Goal: Information Seeking & Learning: Learn about a topic

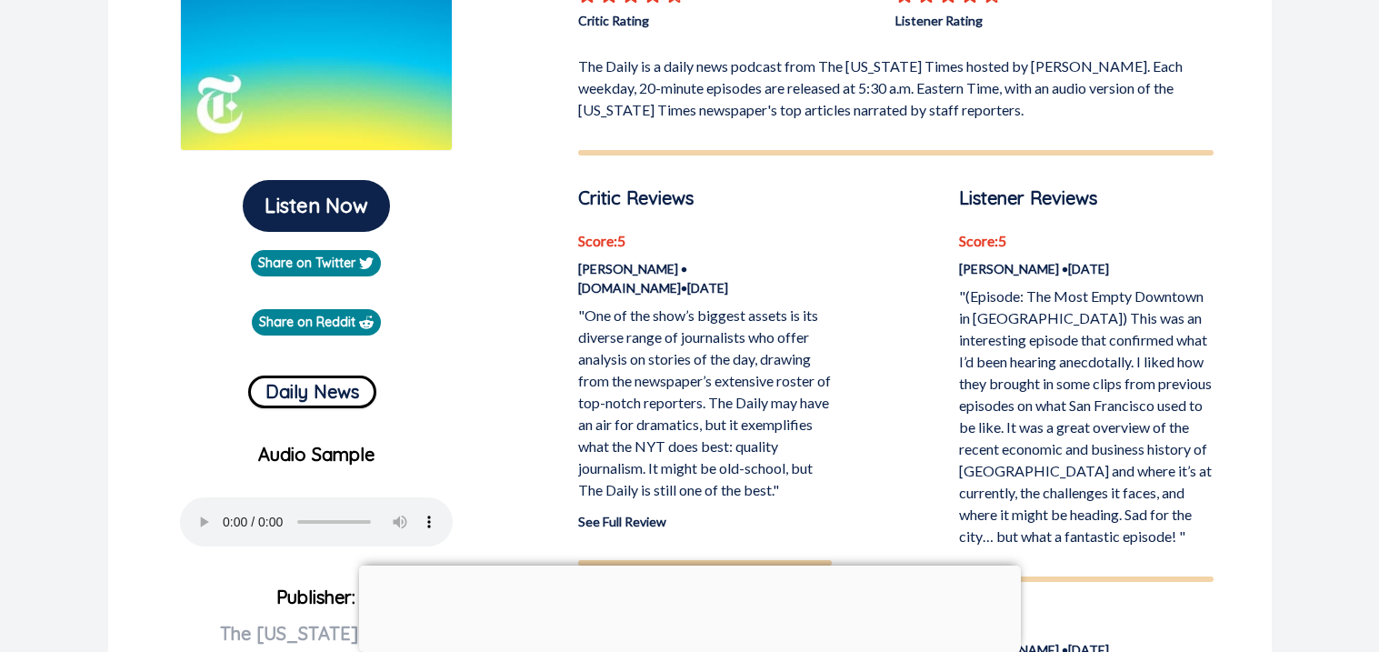
scroll to position [352, 0]
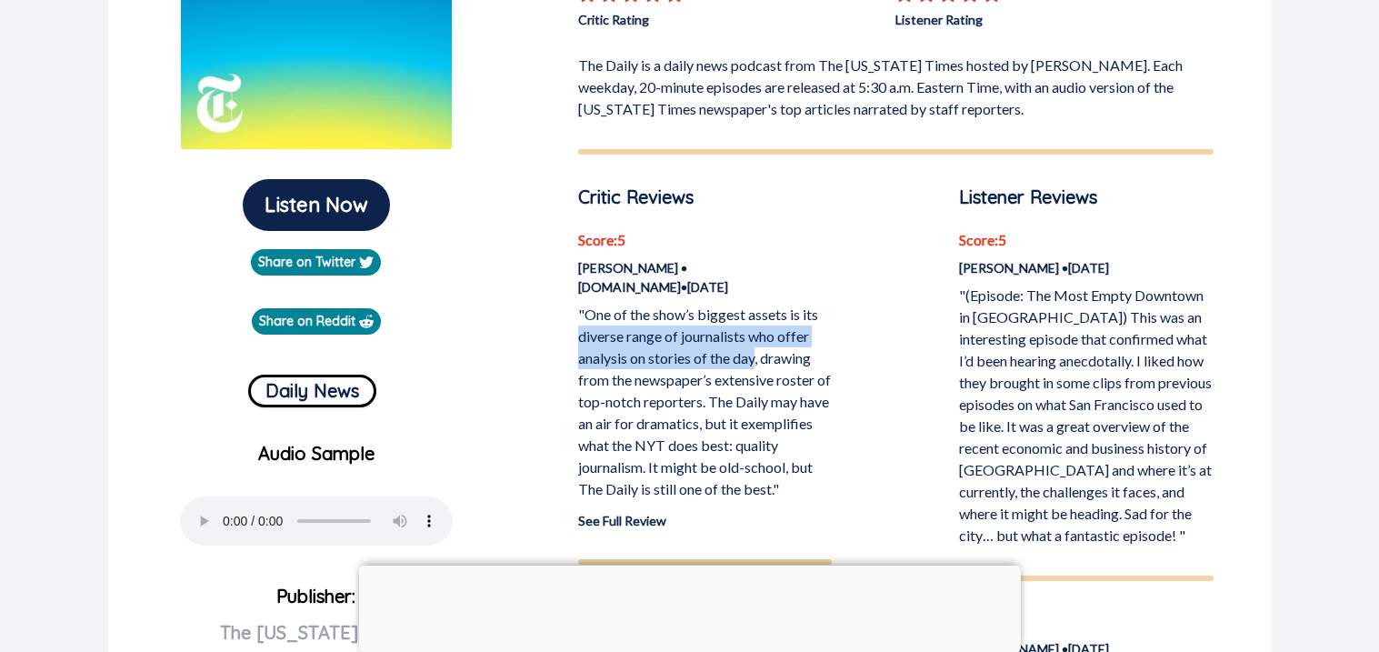
drag, startPoint x: 575, startPoint y: 336, endPoint x: 756, endPoint y: 352, distance: 182.5
copy p "diverse range of journalists who offer analysis on stories of the day"
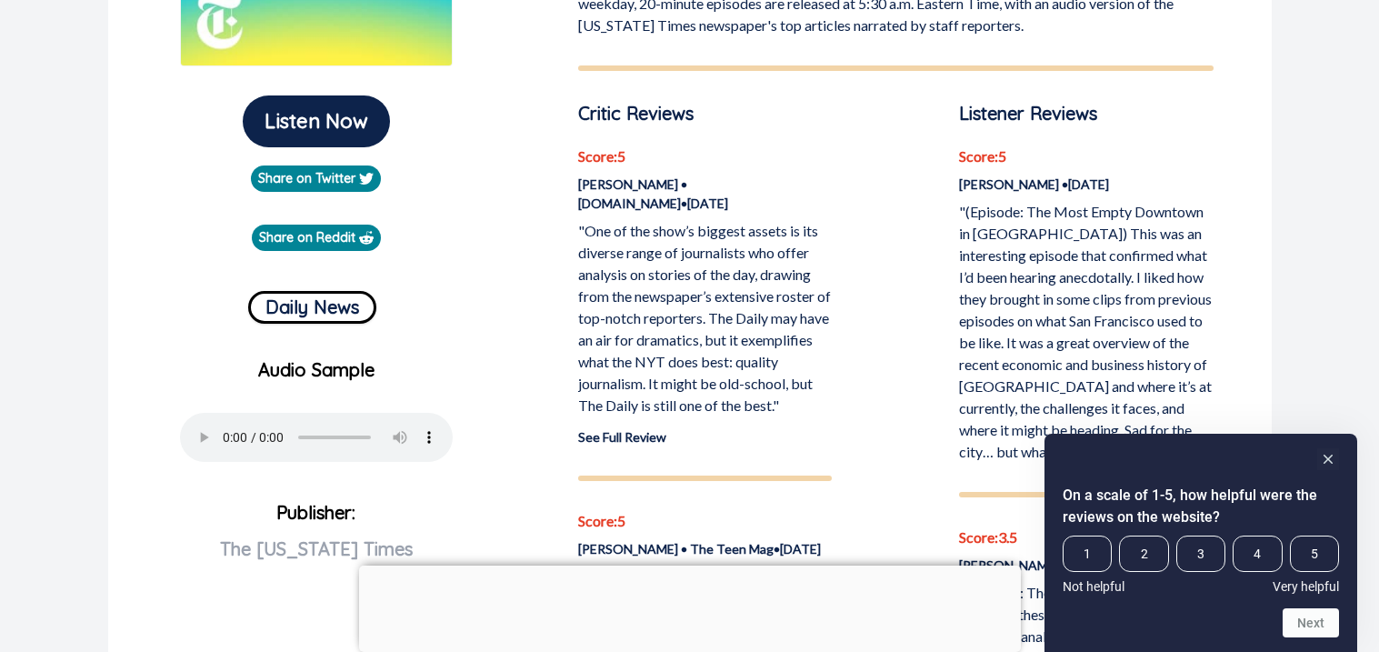
scroll to position [453, 0]
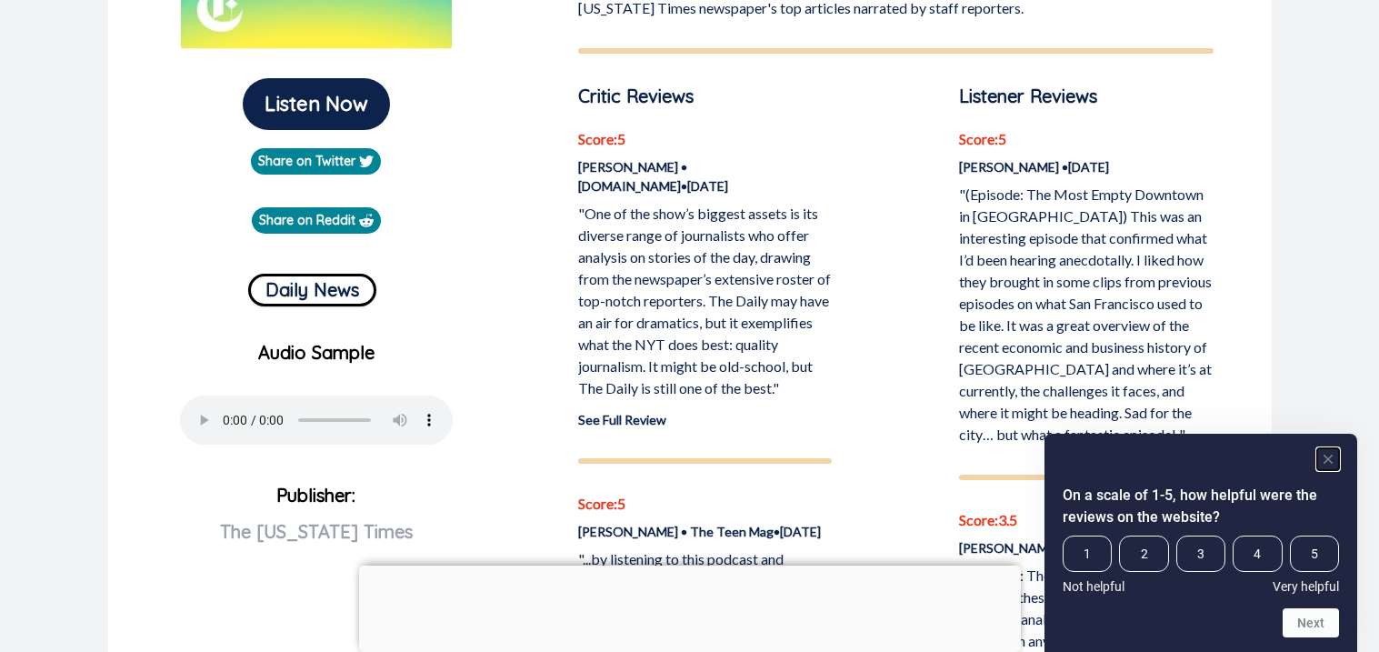
click at [1333, 461] on rect "Hide survey" at bounding box center [1328, 459] width 22 height 22
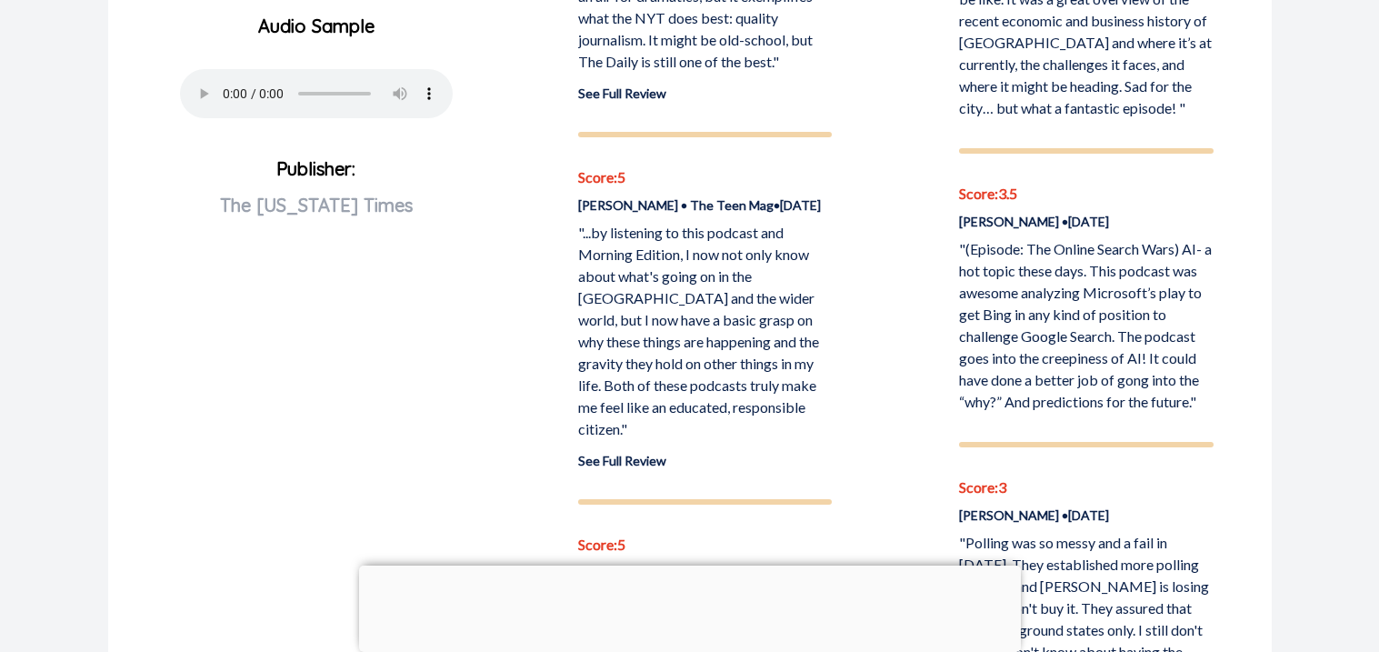
scroll to position [781, 0]
drag, startPoint x: 748, startPoint y: 315, endPoint x: 818, endPoint y: 355, distance: 80.6
click at [818, 355] on p ""...by listening to this podcast and Morning Edition, I now not only know about…" at bounding box center [705, 329] width 254 height 218
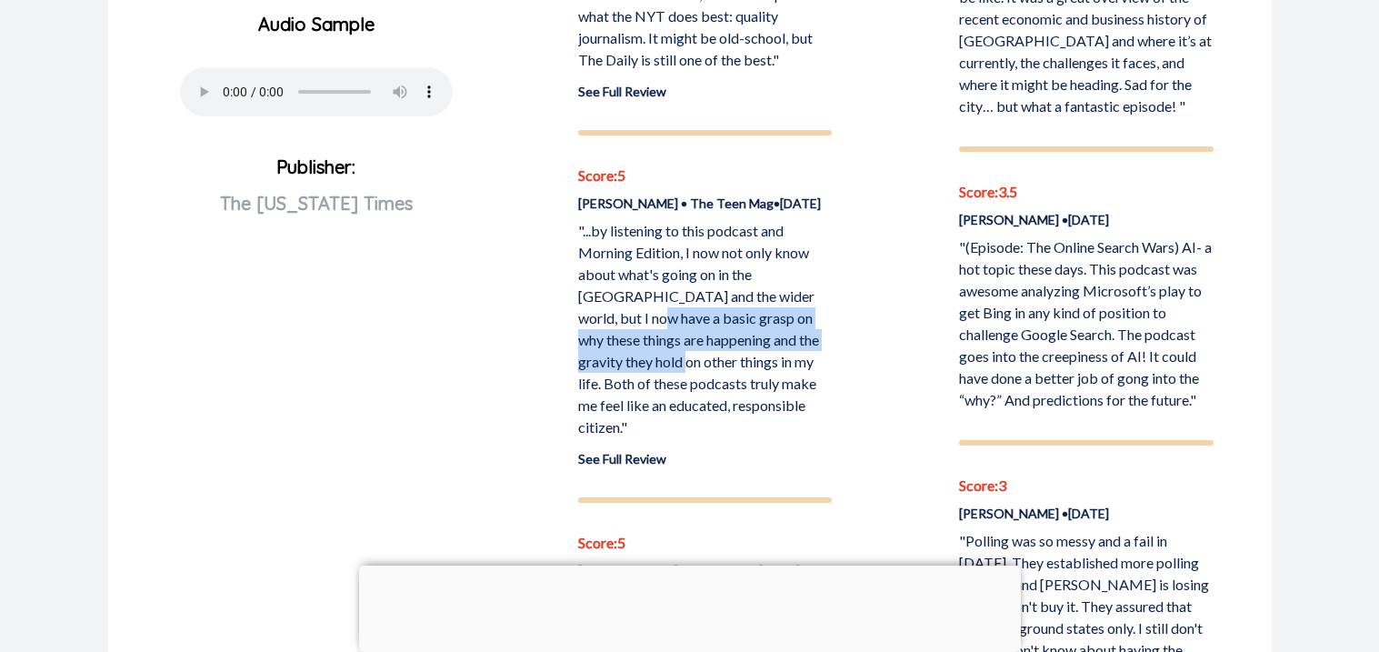
drag, startPoint x: 580, startPoint y: 339, endPoint x: 655, endPoint y: 382, distance: 85.9
click at [655, 382] on p ""...by listening to this podcast and Morning Edition, I now not only know about…" at bounding box center [705, 329] width 254 height 218
copy p "grasp on why these things are happening and the gravity they hold on other thin…"
click at [817, 246] on p ""...by listening to this podcast and Morning Edition, I now not only know about…" at bounding box center [705, 329] width 254 height 218
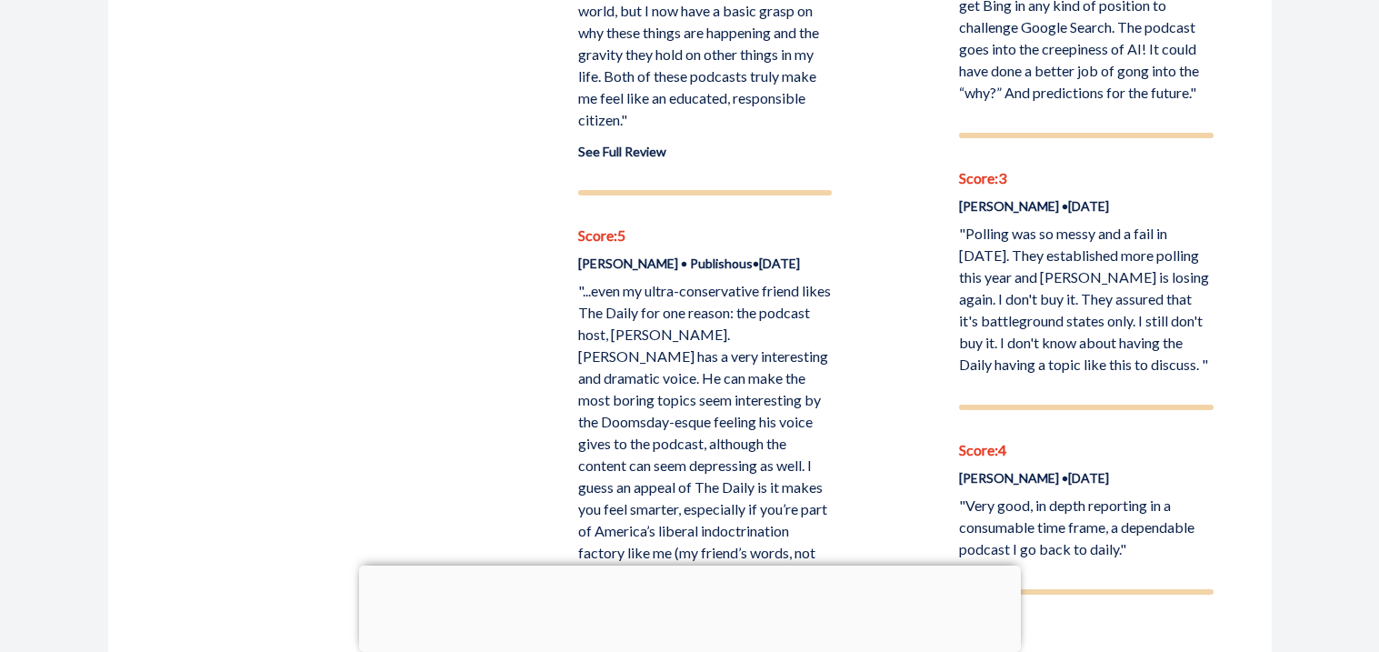
scroll to position [1094, 0]
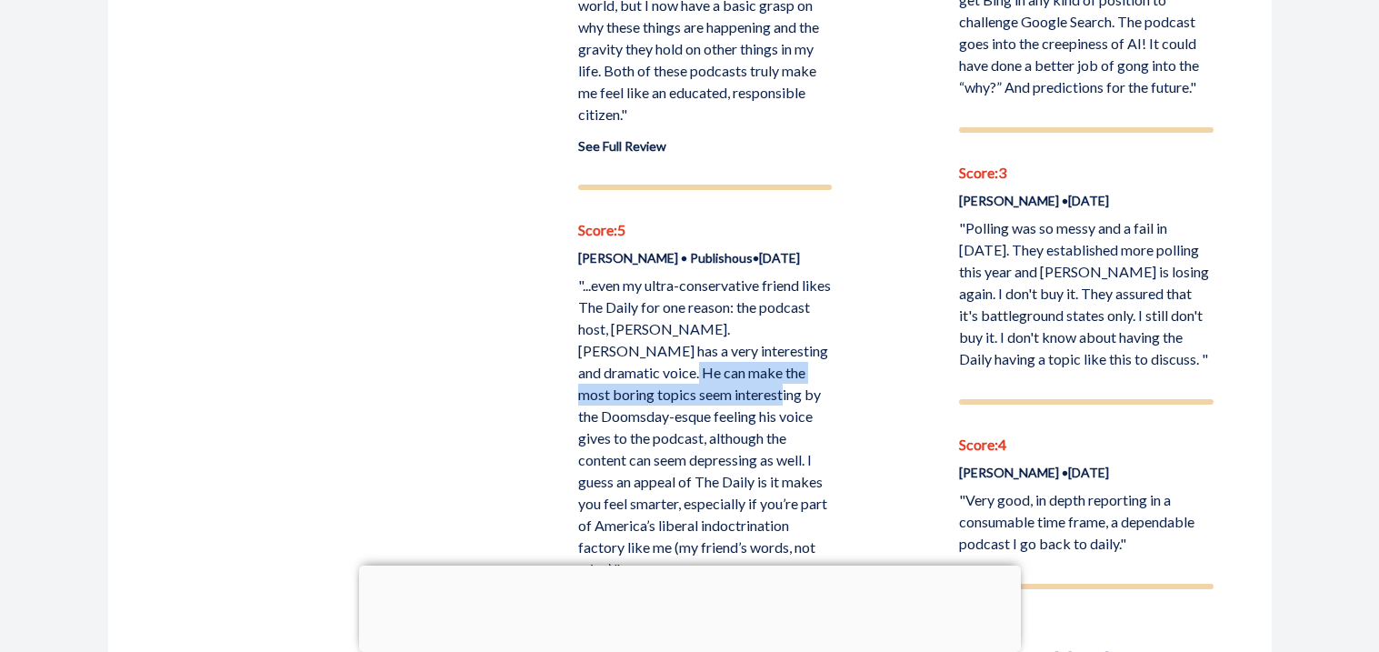
drag, startPoint x: 641, startPoint y: 369, endPoint x: 727, endPoint y: 393, distance: 89.5
click at [727, 393] on p ""...even my ultra-conservative friend likes The Daily for one reason: the podca…" at bounding box center [705, 427] width 254 height 305
copy p "can make the most boring topics seem interesting"
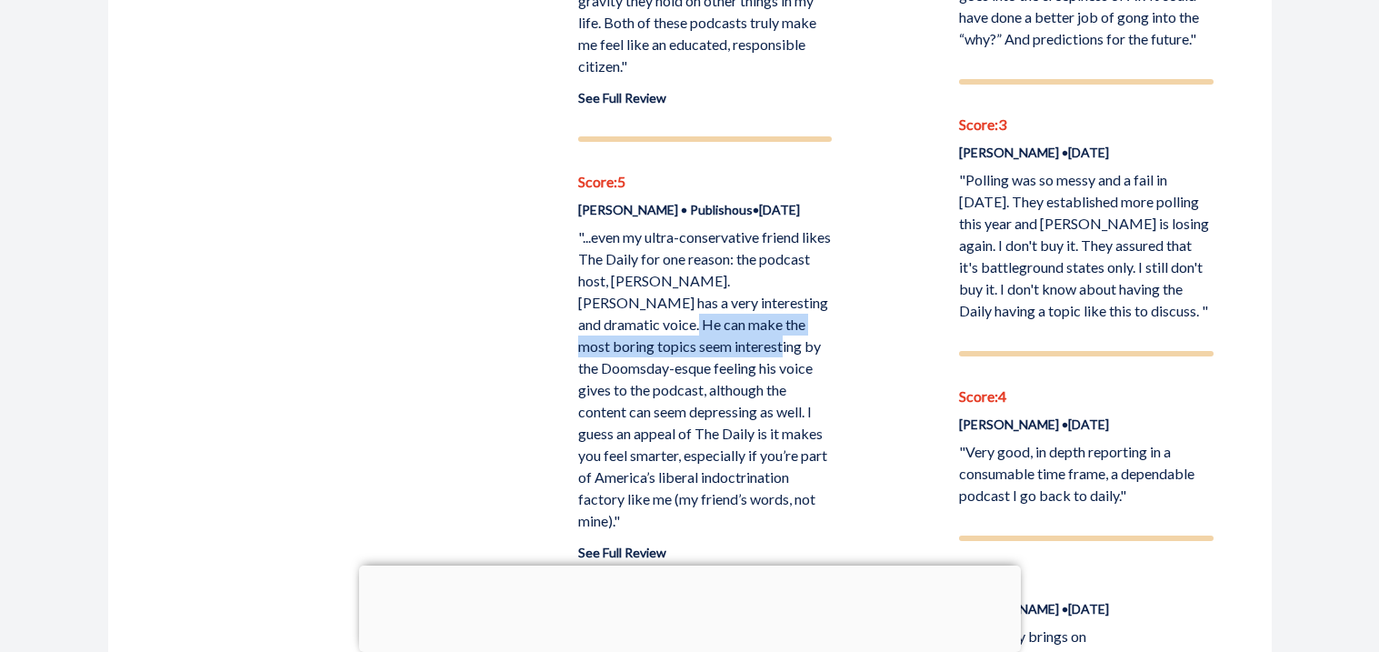
scroll to position [1145, 0]
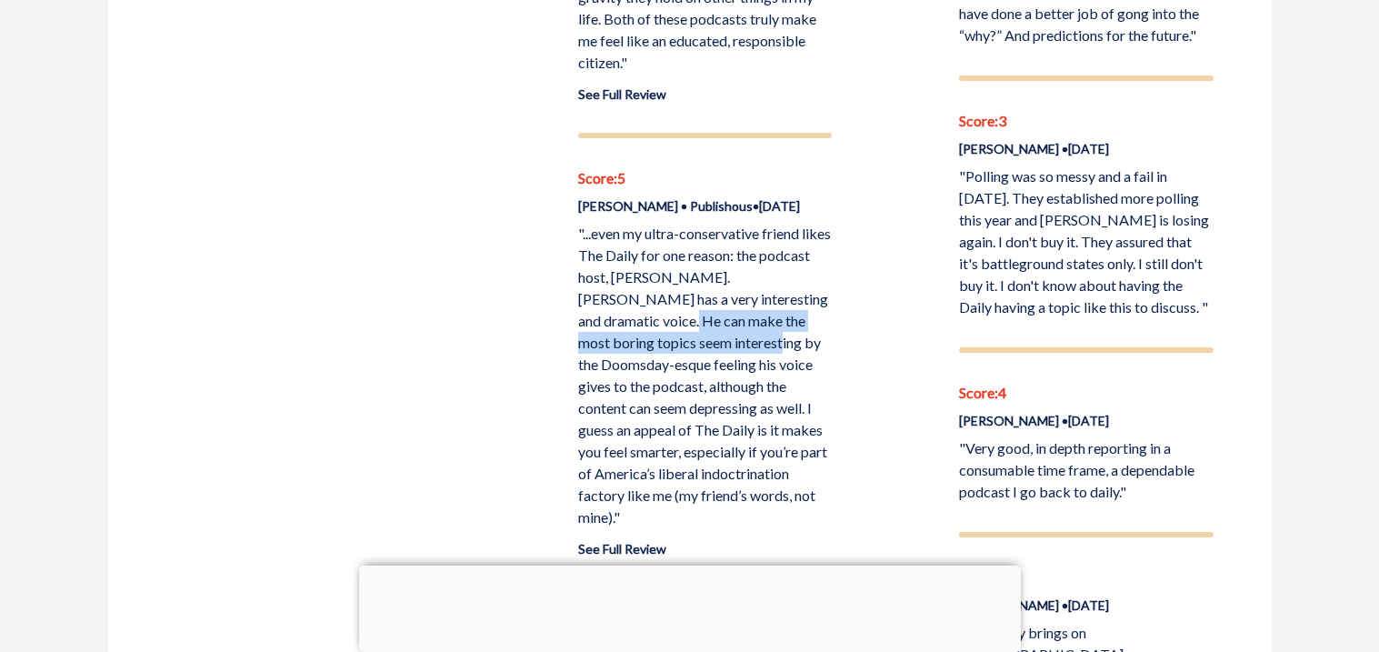
click at [769, 183] on p "Score: 5" at bounding box center [705, 178] width 254 height 22
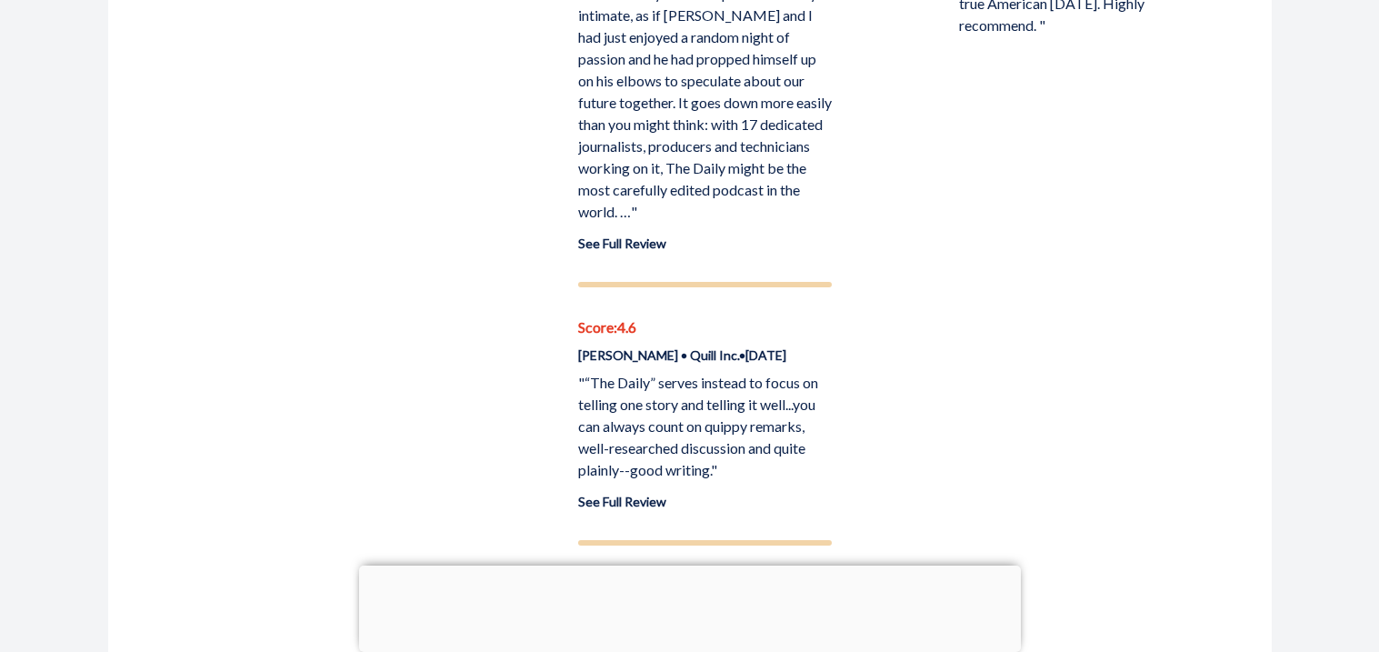
scroll to position [1962, 0]
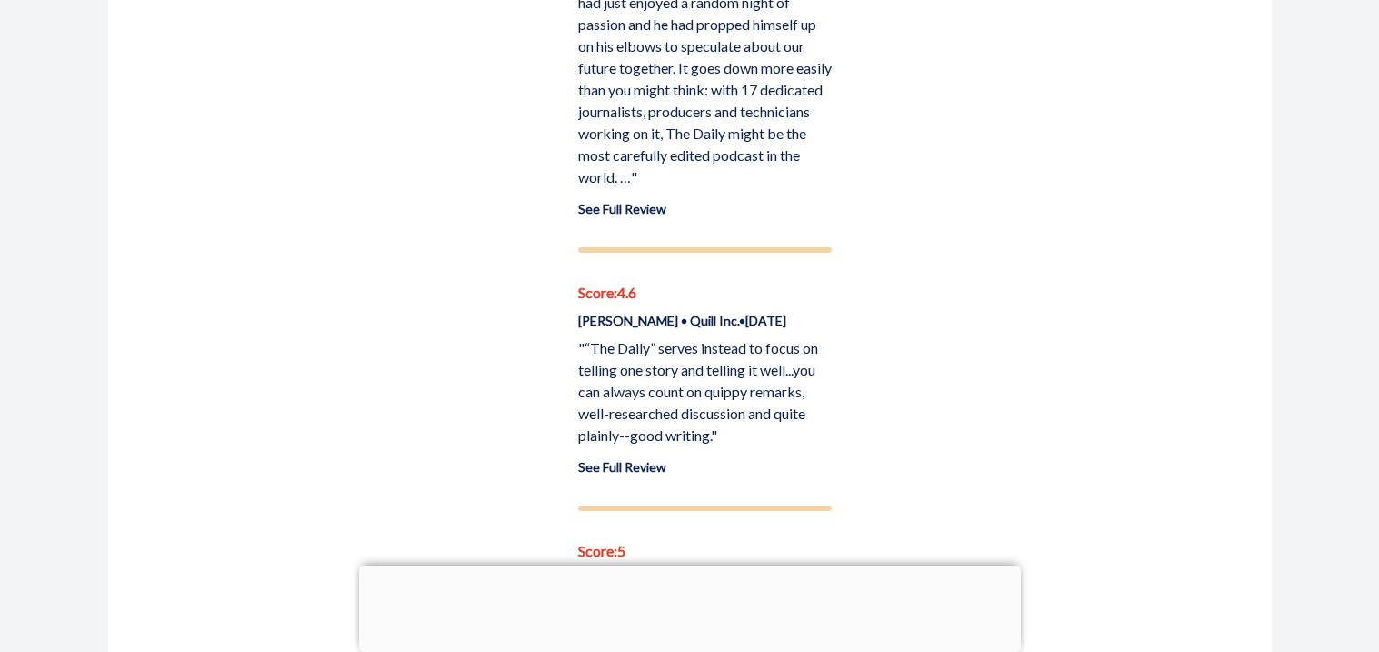
click at [824, 430] on div "Score: 4.6 [PERSON_NAME] • Quill Inc. • [DATE] "“The Daily” serves instead to f…" at bounding box center [705, 379] width 254 height 195
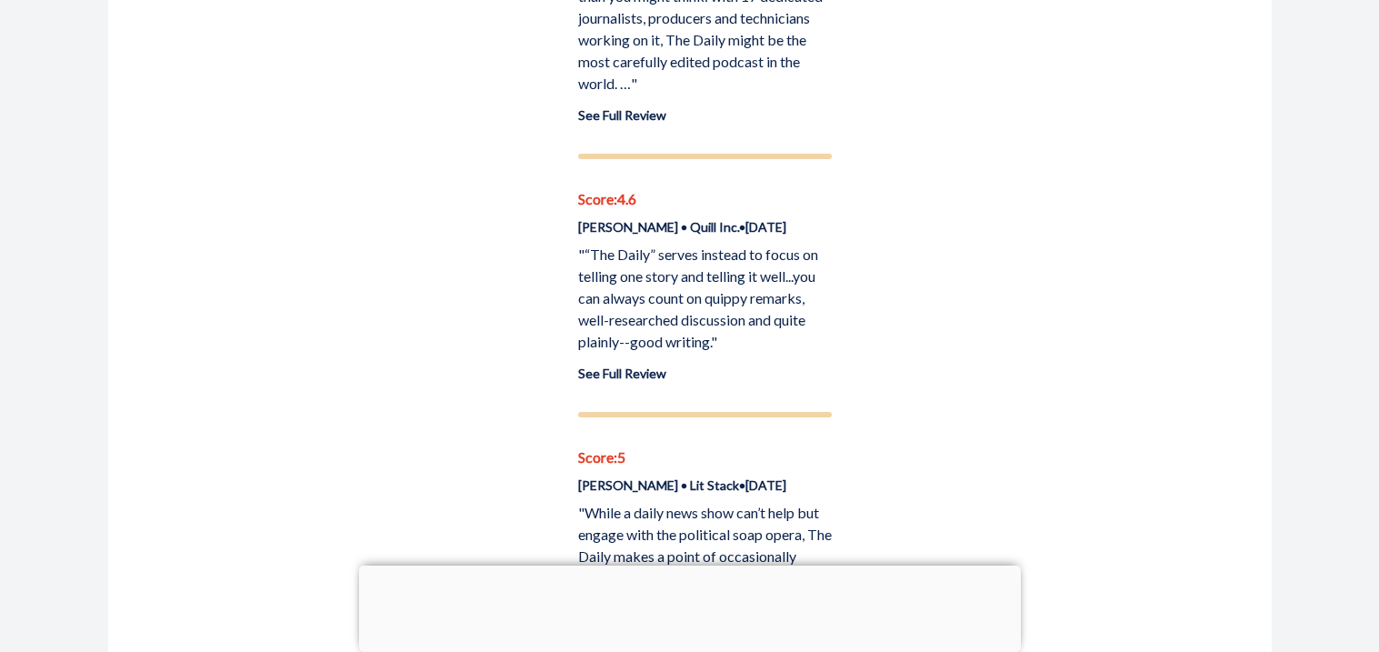
scroll to position [2048, 0]
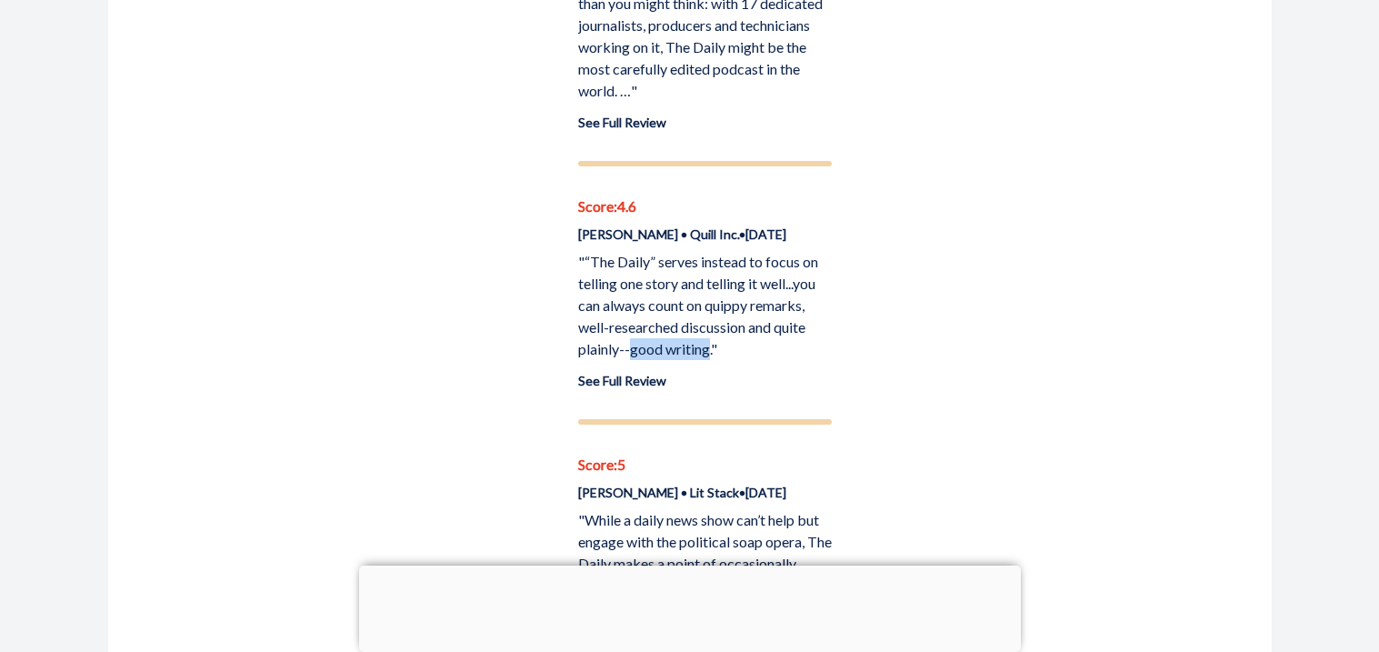
drag, startPoint x: 631, startPoint y: 325, endPoint x: 708, endPoint y: 327, distance: 77.3
click at [708, 327] on p ""“The Daily” serves instead to focus on telling one story and telling it well..…" at bounding box center [705, 305] width 254 height 109
copy p "good writing"
